Goal: Task Accomplishment & Management: Manage account settings

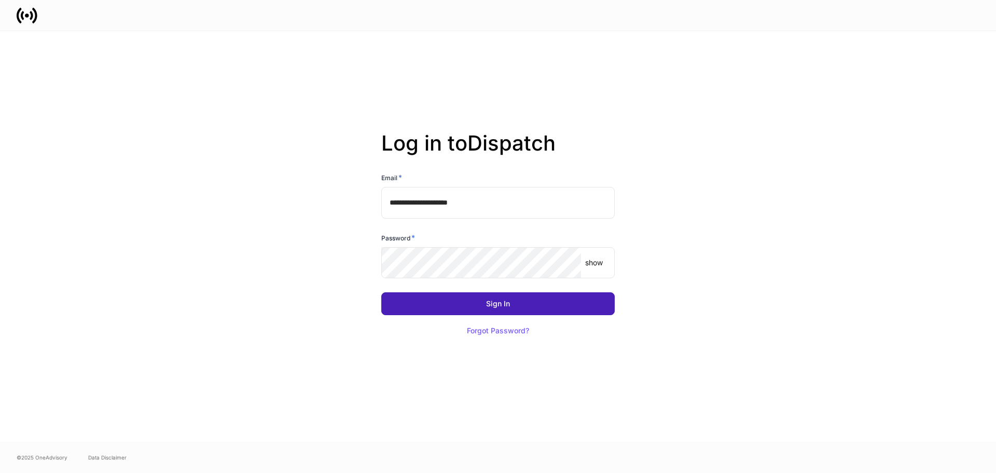
click at [515, 298] on button "Sign In" at bounding box center [497, 303] width 233 height 23
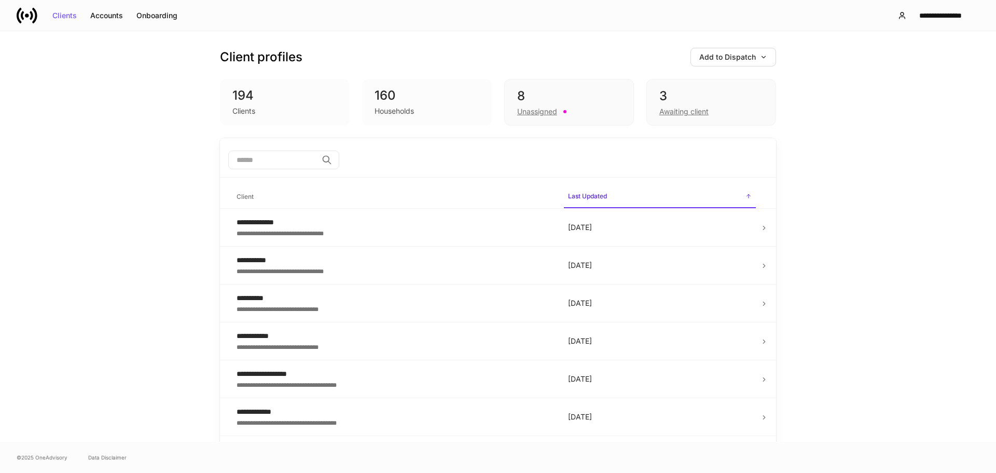
click at [122, 10] on button "Accounts" at bounding box center [107, 15] width 46 height 17
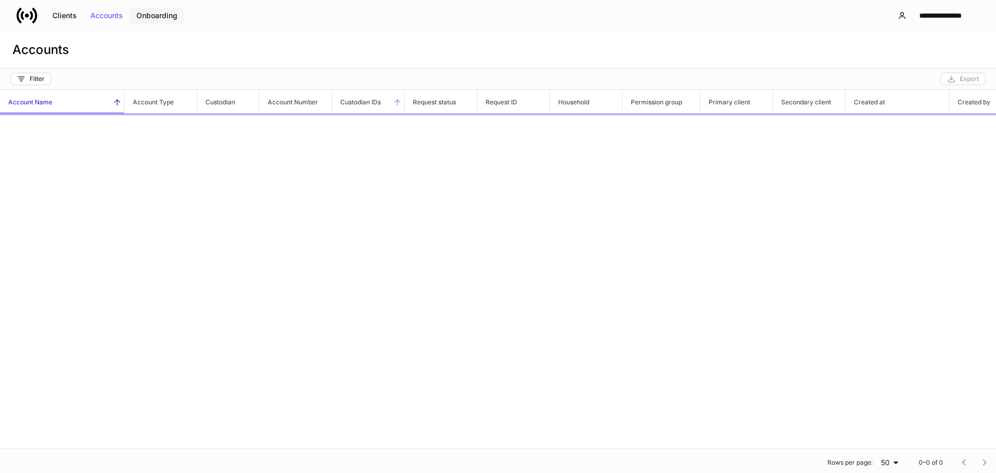
click at [163, 21] on button "Onboarding" at bounding box center [157, 15] width 54 height 17
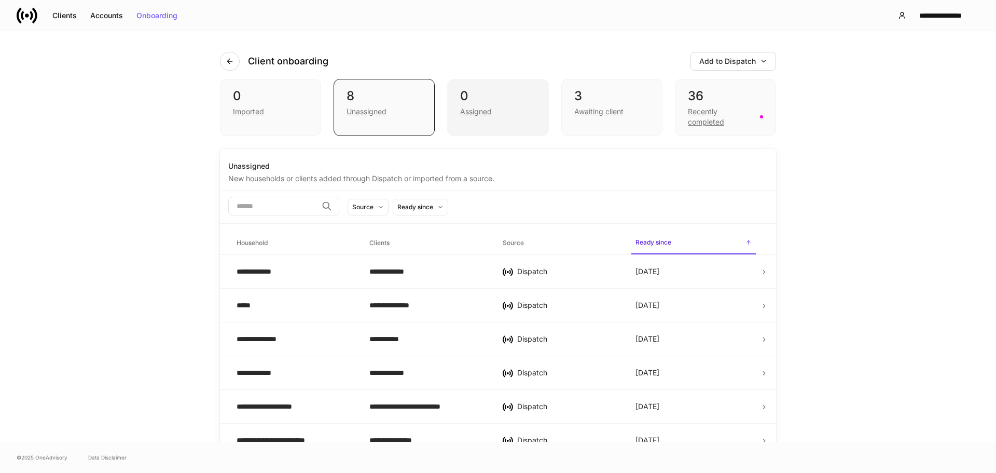
click at [481, 110] on div "Assigned" at bounding box center [476, 111] width 32 height 10
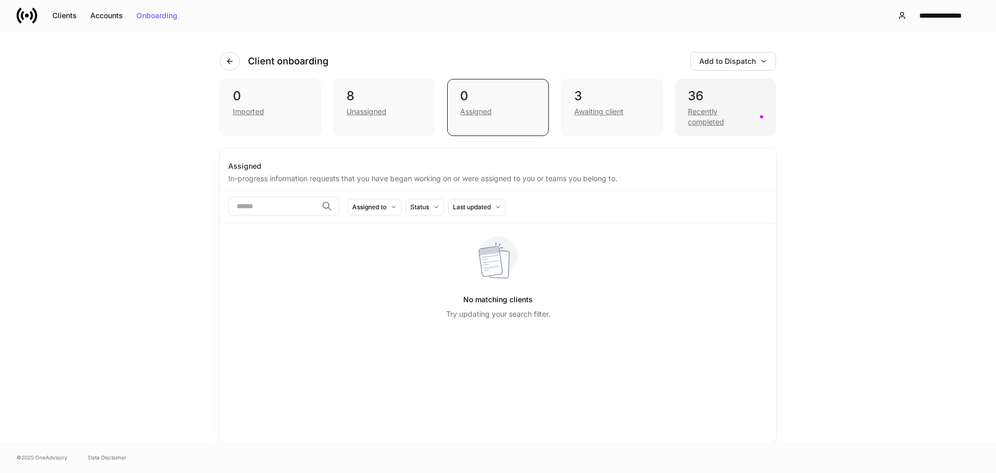
click at [708, 114] on div "Recently completed" at bounding box center [721, 116] width 66 height 21
